Goal: Book appointment/travel/reservation

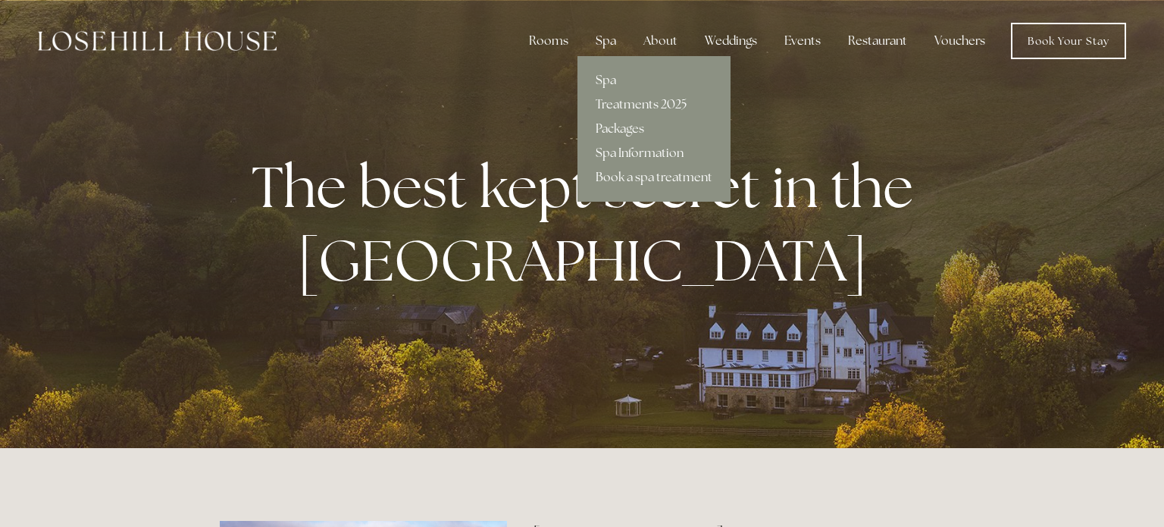
click at [606, 49] on div "Spa" at bounding box center [605, 41] width 45 height 30
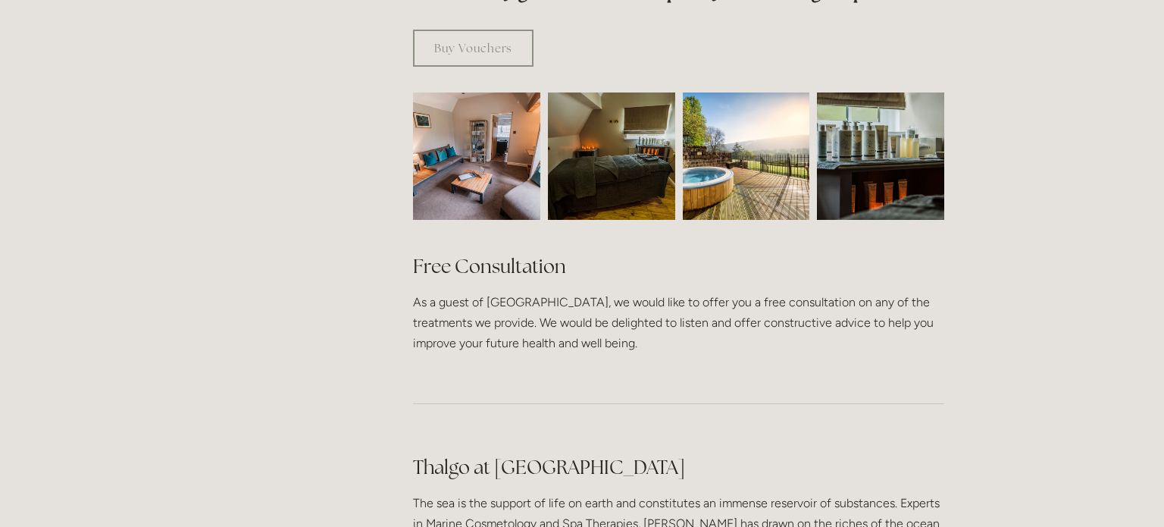
scroll to position [991, 0]
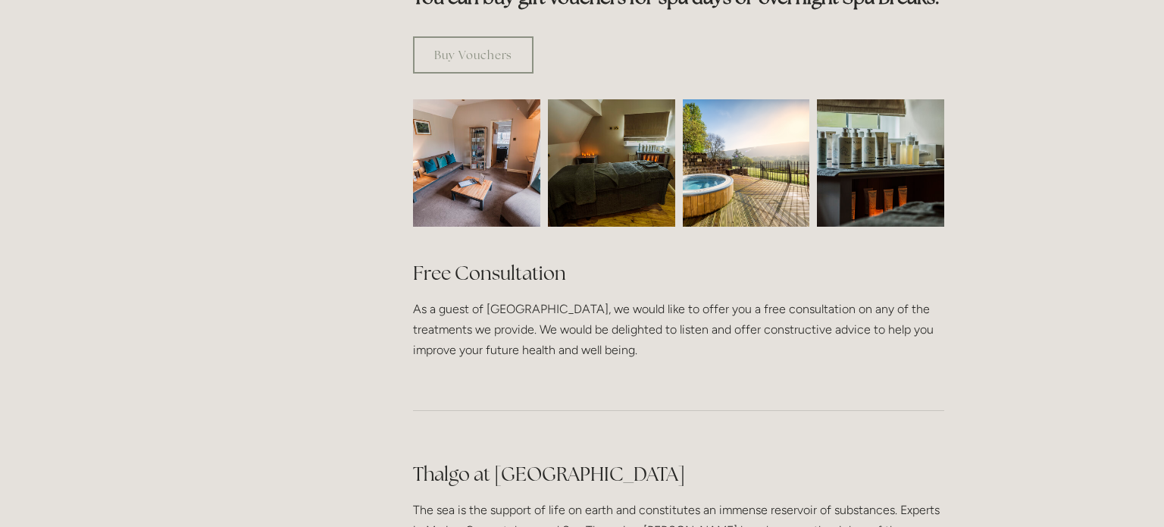
drag, startPoint x: 670, startPoint y: 403, endPoint x: 496, endPoint y: 398, distance: 174.3
click at [496, 461] on h2 "Thalgo at Losehill House Spa" at bounding box center [678, 474] width 531 height 27
click at [404, 174] on div at bounding box center [678, 166] width 557 height 161
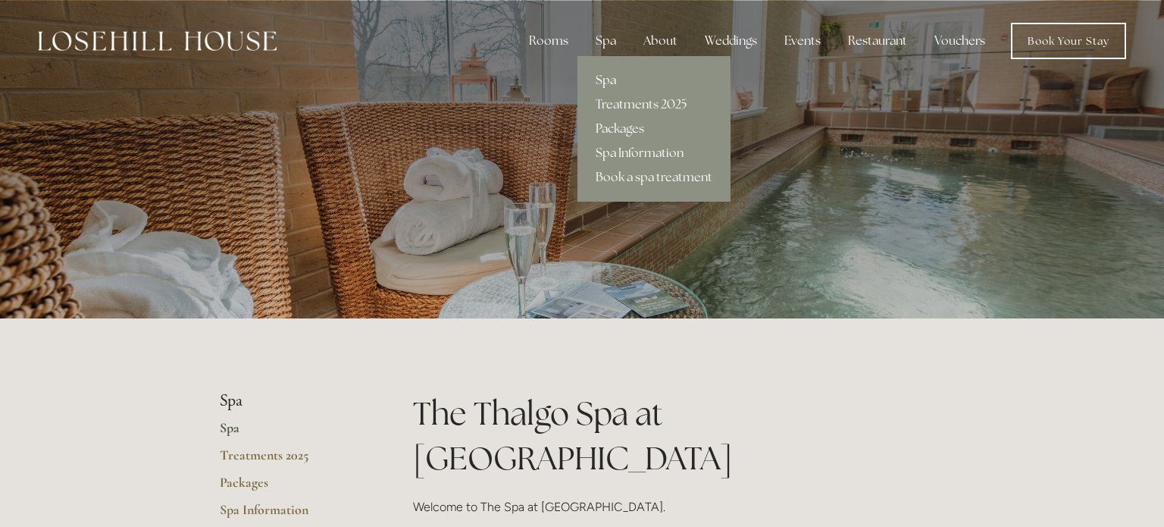
click at [627, 132] on link "Packages" at bounding box center [653, 129] width 153 height 24
